Goal: Register for event/course

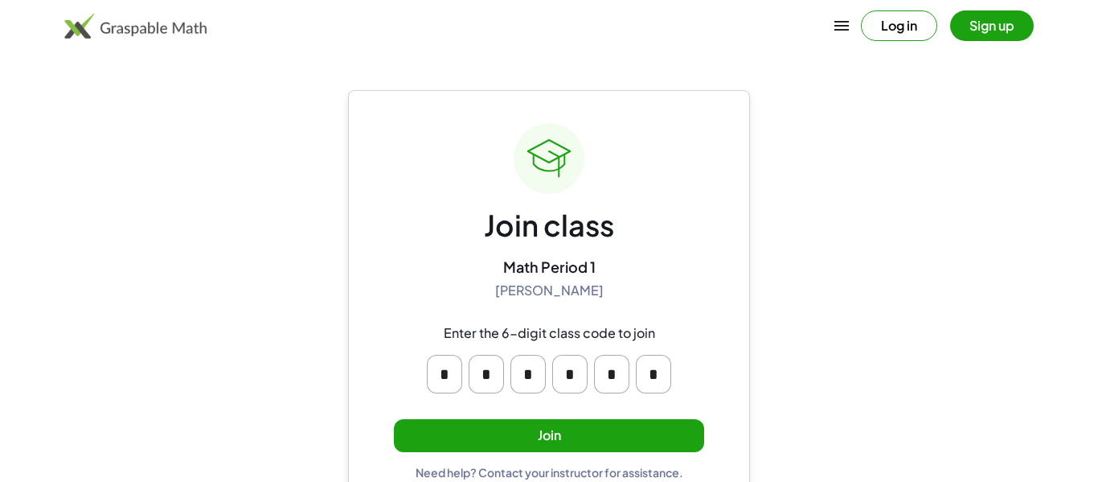
click at [646, 445] on button "Join" at bounding box center [549, 435] width 310 height 33
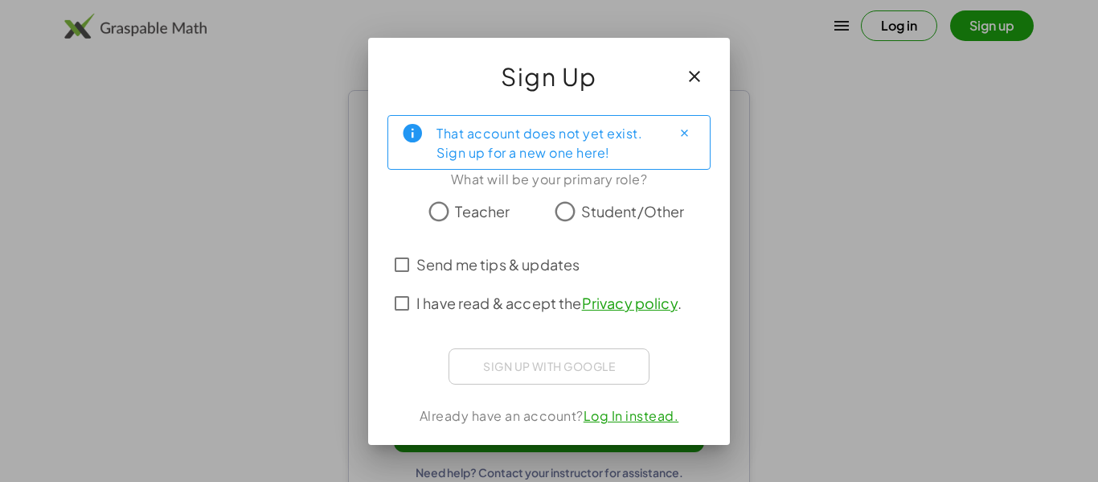
click at [540, 363] on div "Sign up with Google Sign in with Google Sign in with Google. Opens in new tab" at bounding box center [549, 366] width 201 height 36
click at [585, 203] on span "Student/Other" at bounding box center [633, 211] width 104 height 22
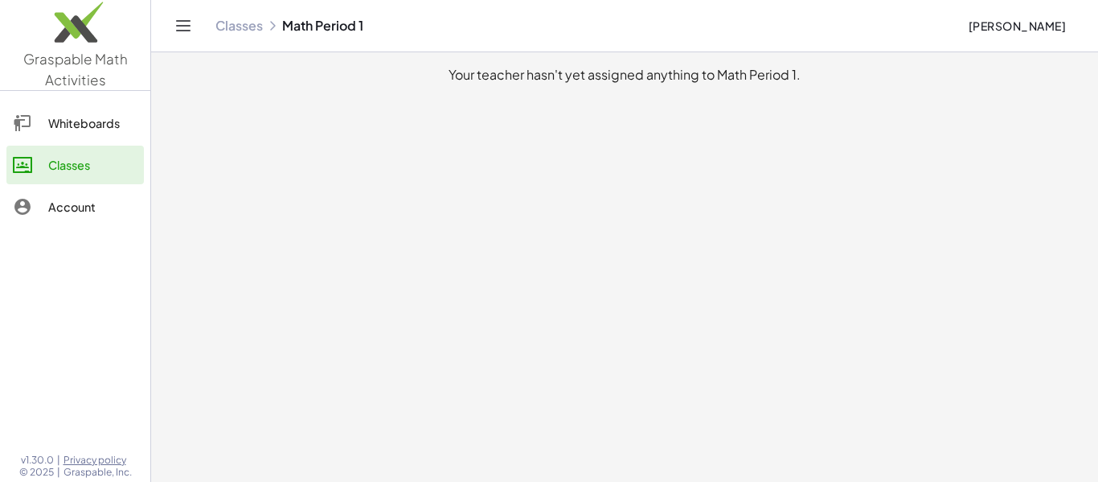
click at [104, 111] on link "Whiteboards" at bounding box center [74, 123] width 137 height 39
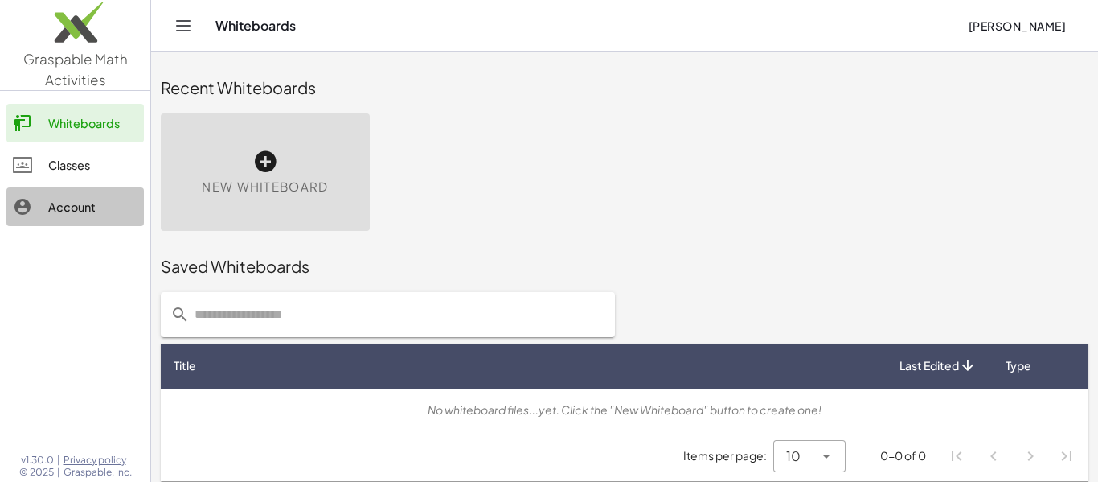
click at [96, 191] on link "Account" at bounding box center [74, 206] width 137 height 39
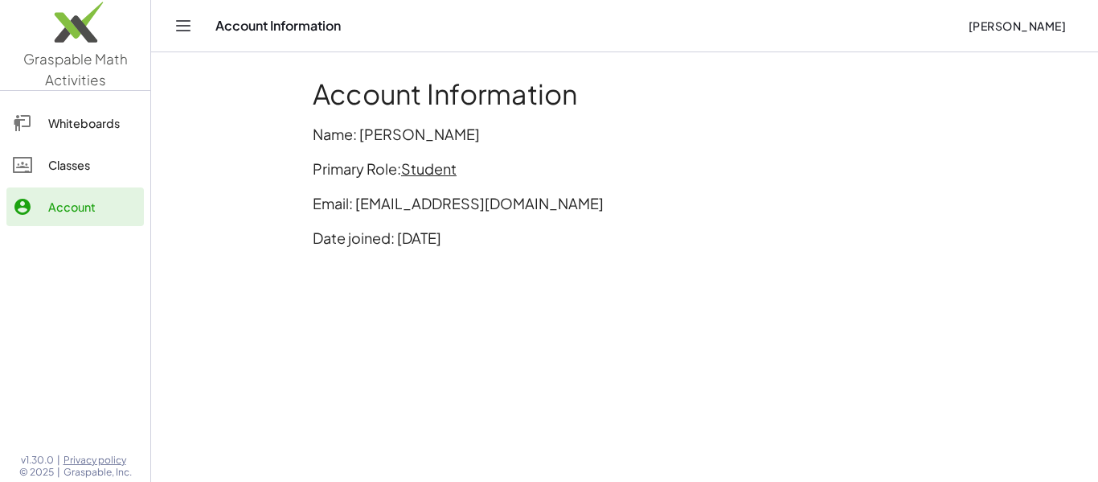
click at [93, 171] on div "Classes" at bounding box center [92, 164] width 89 height 19
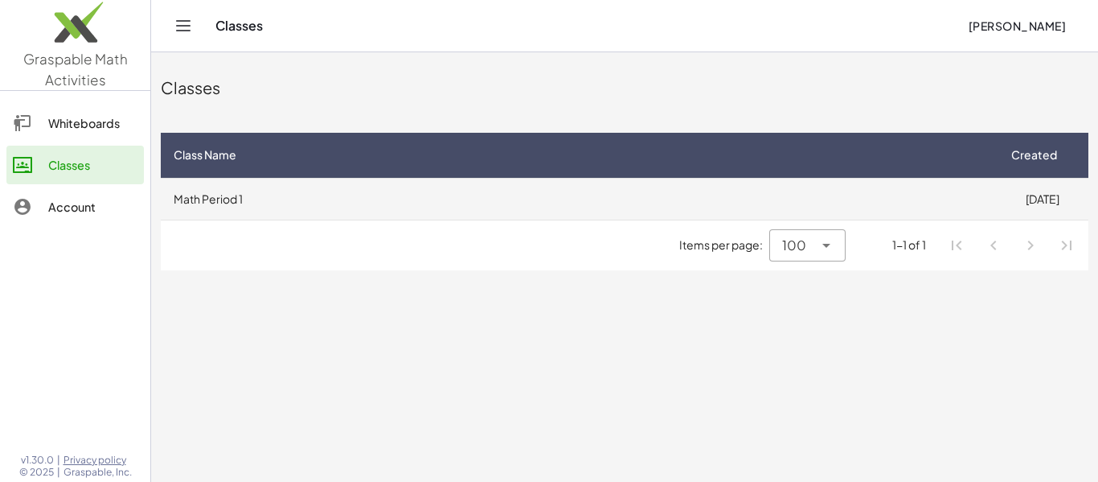
click at [531, 202] on td "Math Period 1" at bounding box center [578, 199] width 835 height 42
